Goal: Contribute content

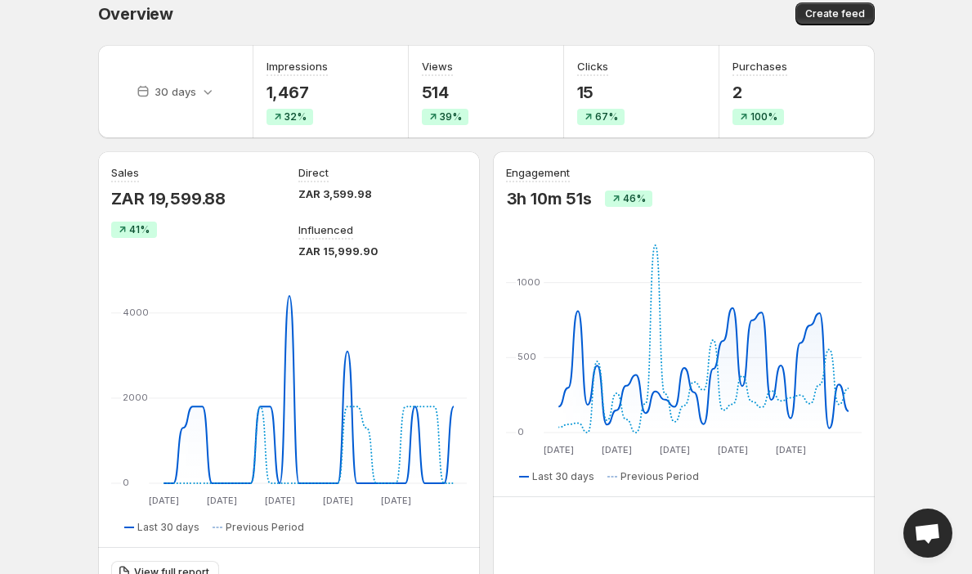
scroll to position [18, 0]
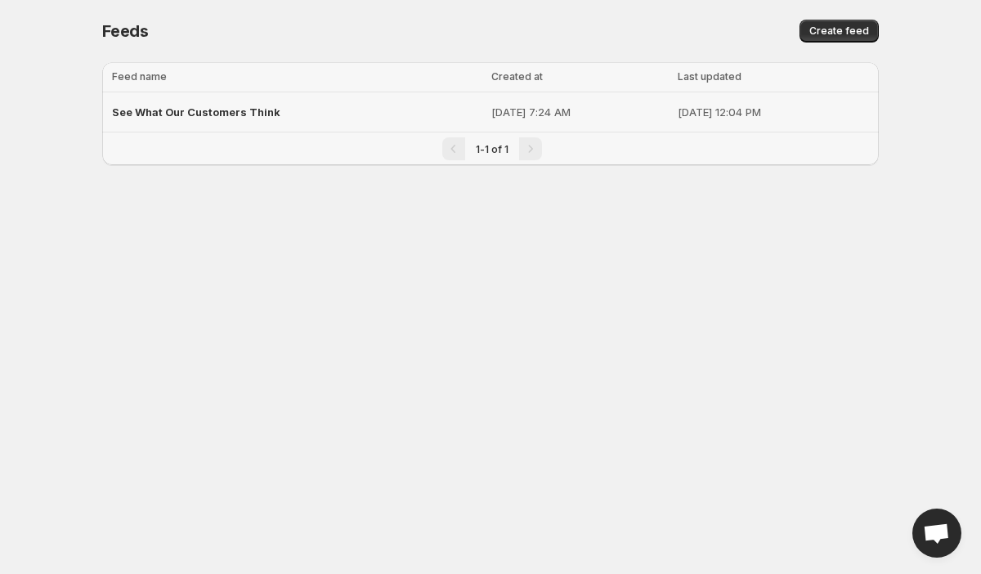
click at [188, 107] on span "See What Our Customers Think" at bounding box center [196, 111] width 168 height 13
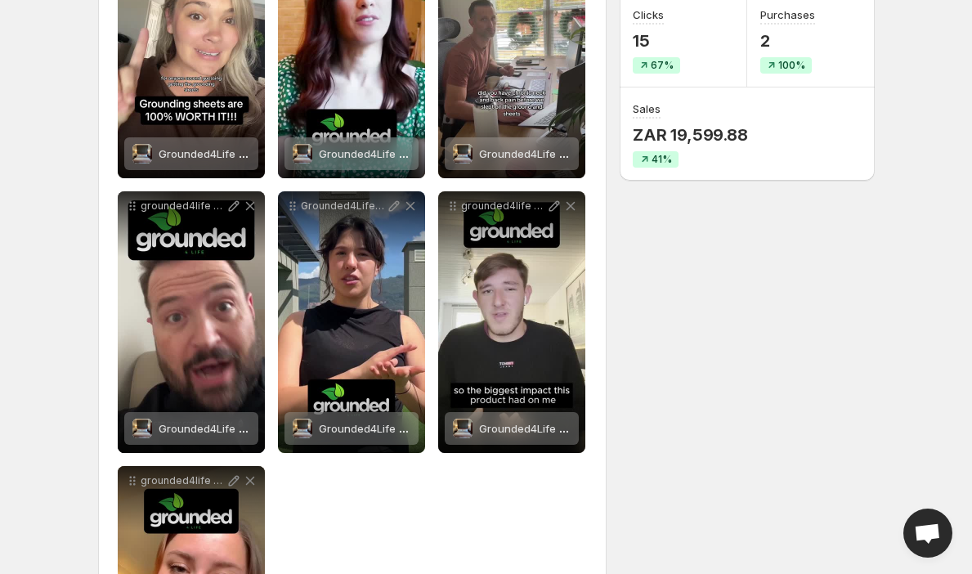
scroll to position [39, 0]
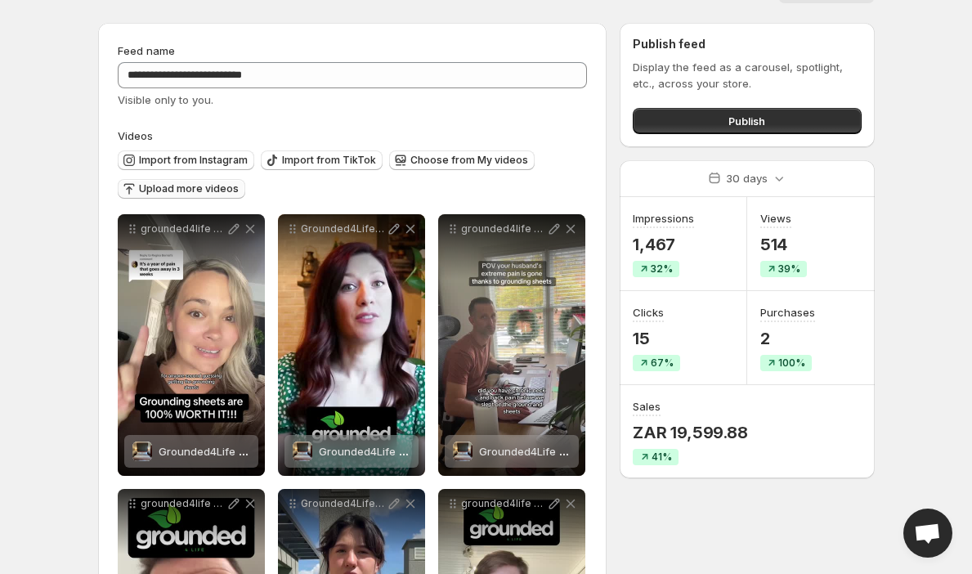
click at [199, 189] on span "Upload more videos" at bounding box center [189, 188] width 100 height 13
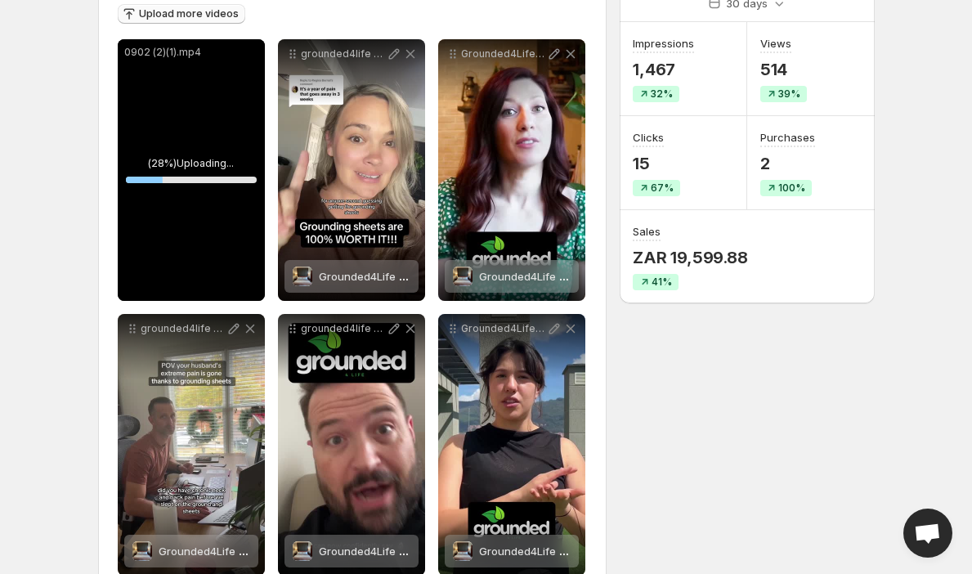
scroll to position [266, 0]
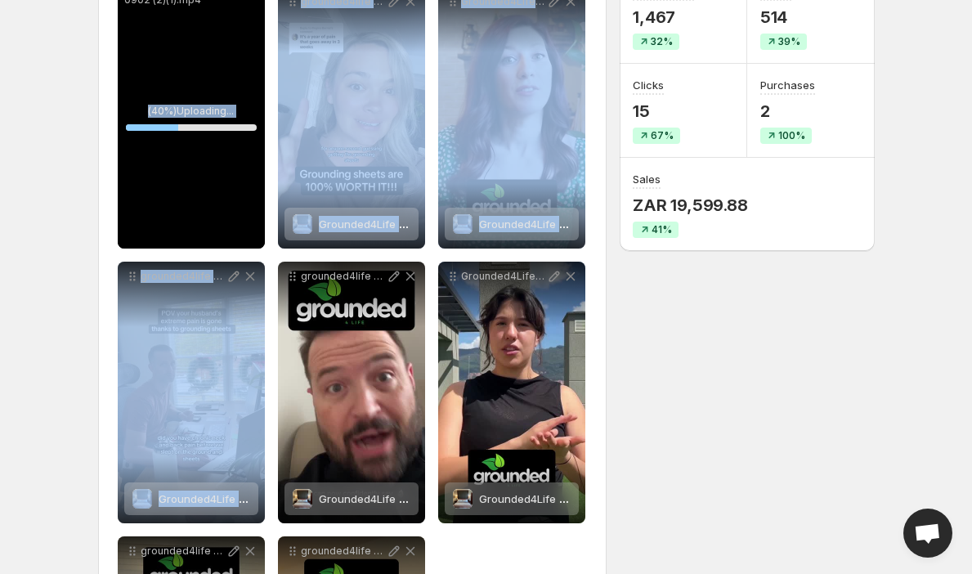
drag, startPoint x: 132, startPoint y: 65, endPoint x: 270, endPoint y: 349, distance: 315.0
click at [270, 349] on div "**********" at bounding box center [353, 392] width 470 height 811
click at [34, 183] on body "**********" at bounding box center [486, 21] width 972 height 574
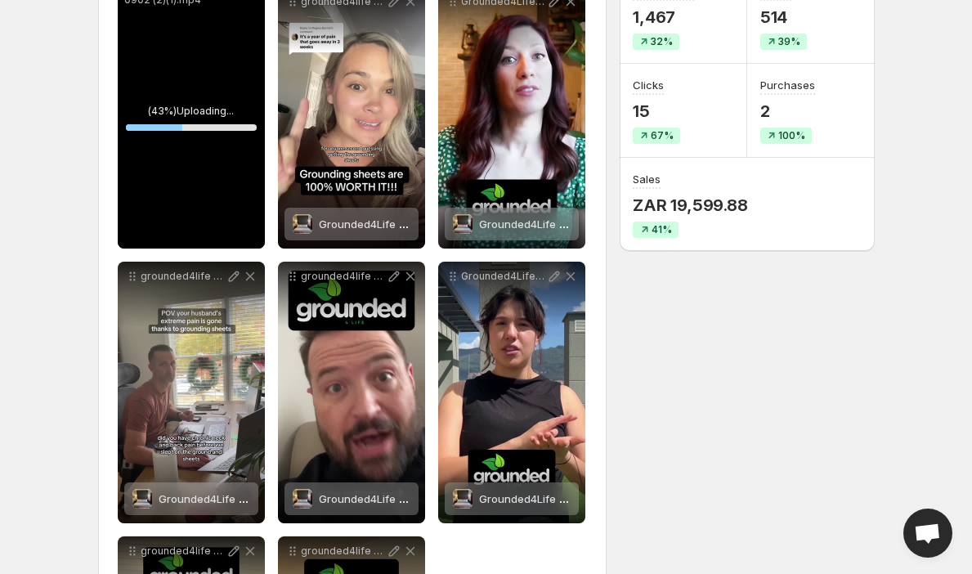
scroll to position [209, 0]
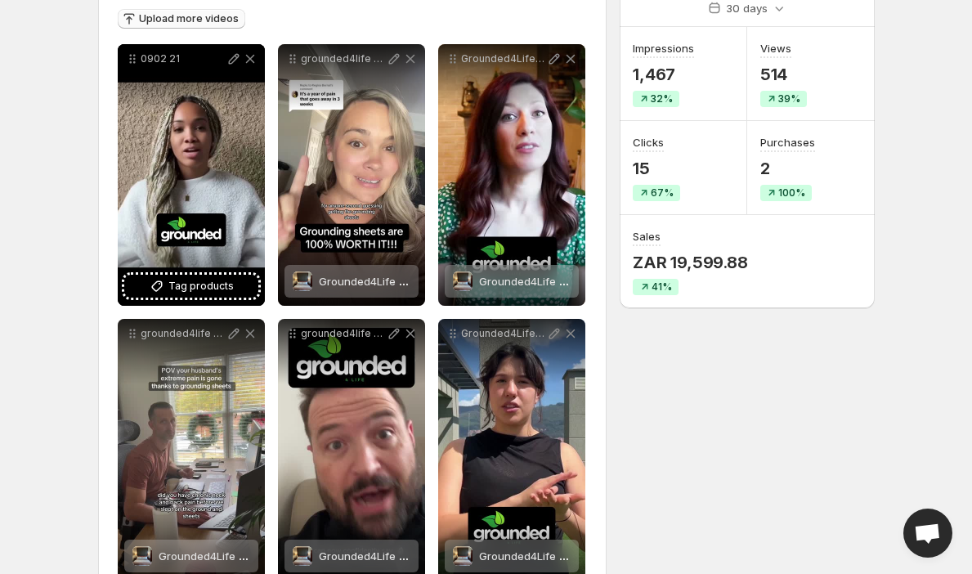
drag, startPoint x: 184, startPoint y: 185, endPoint x: 274, endPoint y: 353, distance: 190.1
click at [274, 353] on div "**********" at bounding box center [353, 449] width 470 height 811
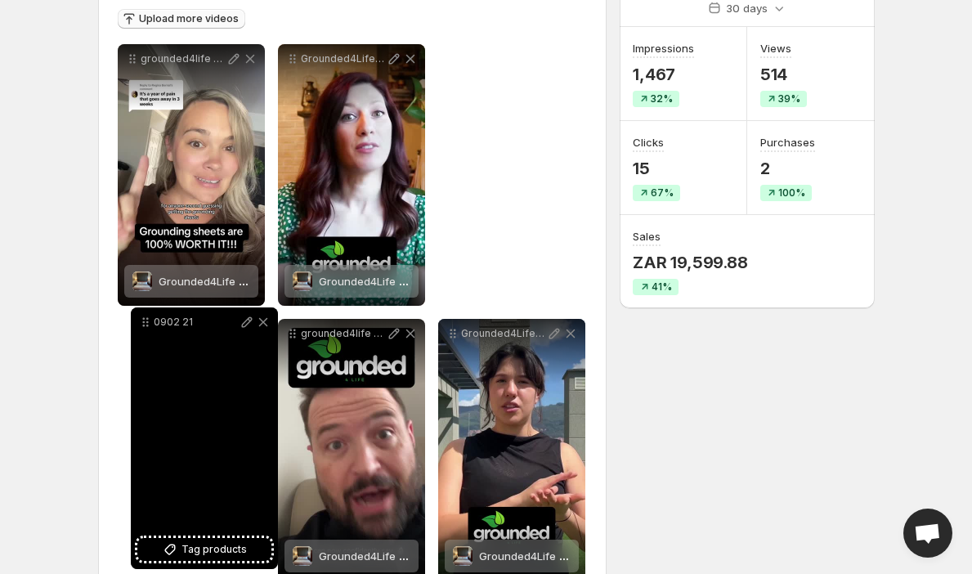
drag, startPoint x: 131, startPoint y: 59, endPoint x: 144, endPoint y: 322, distance: 263.4
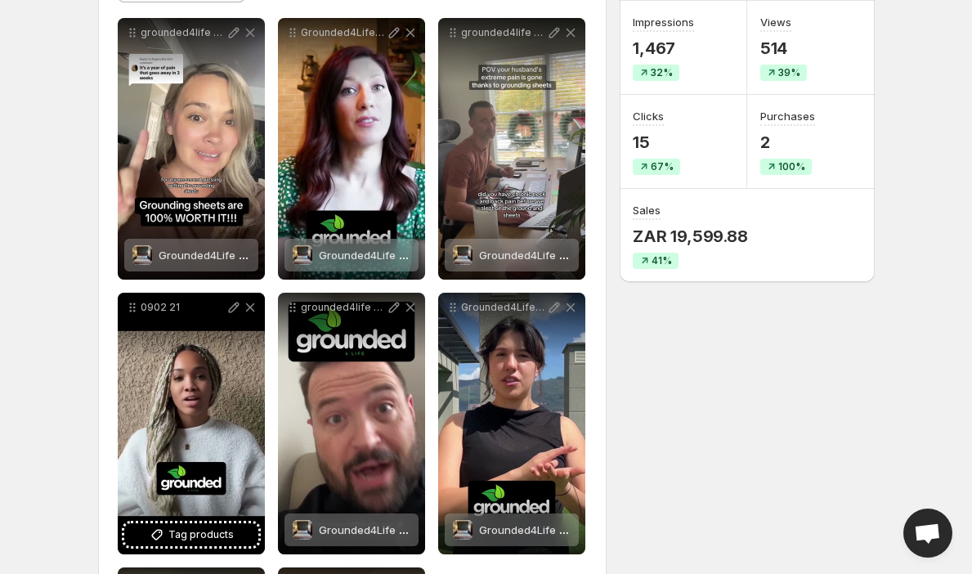
scroll to position [280, 0]
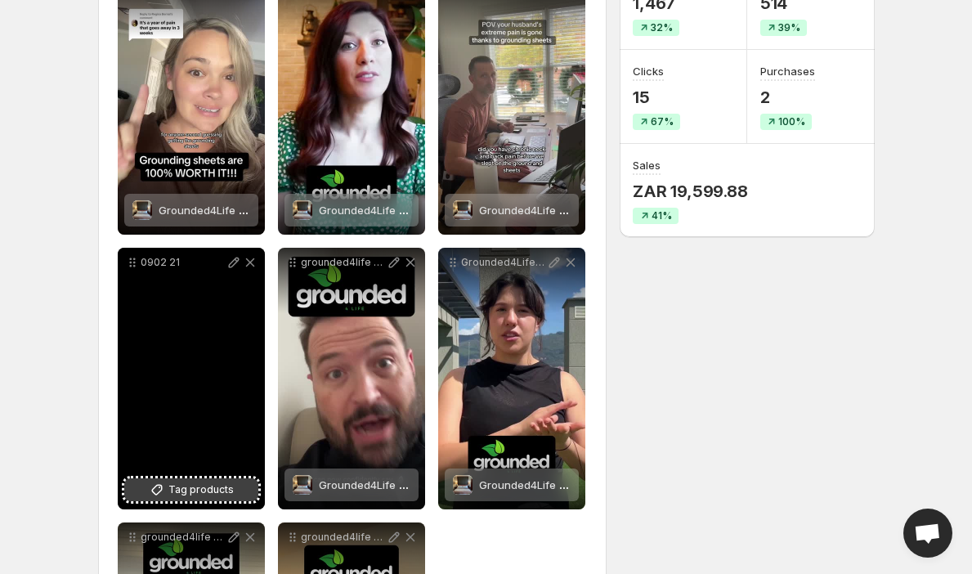
click at [196, 490] on span "Tag products" at bounding box center [200, 489] width 65 height 16
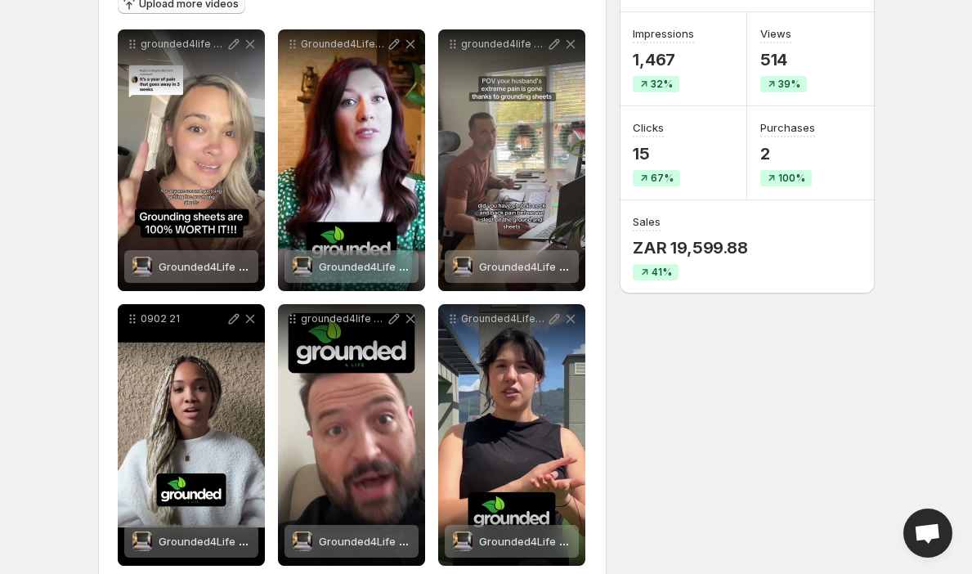
scroll to position [0, 0]
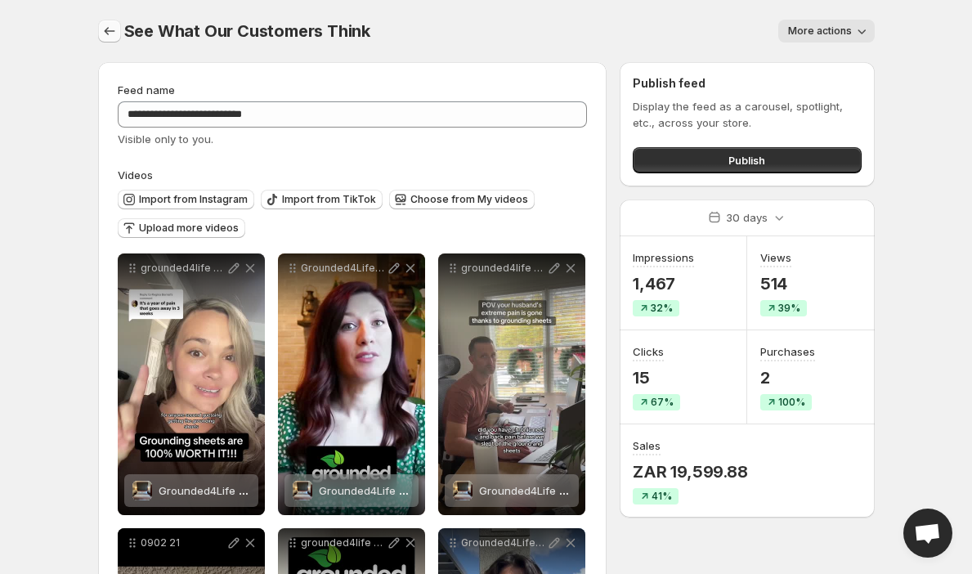
click at [111, 28] on icon "Settings" at bounding box center [109, 31] width 16 height 16
